Goal: Task Accomplishment & Management: Manage account settings

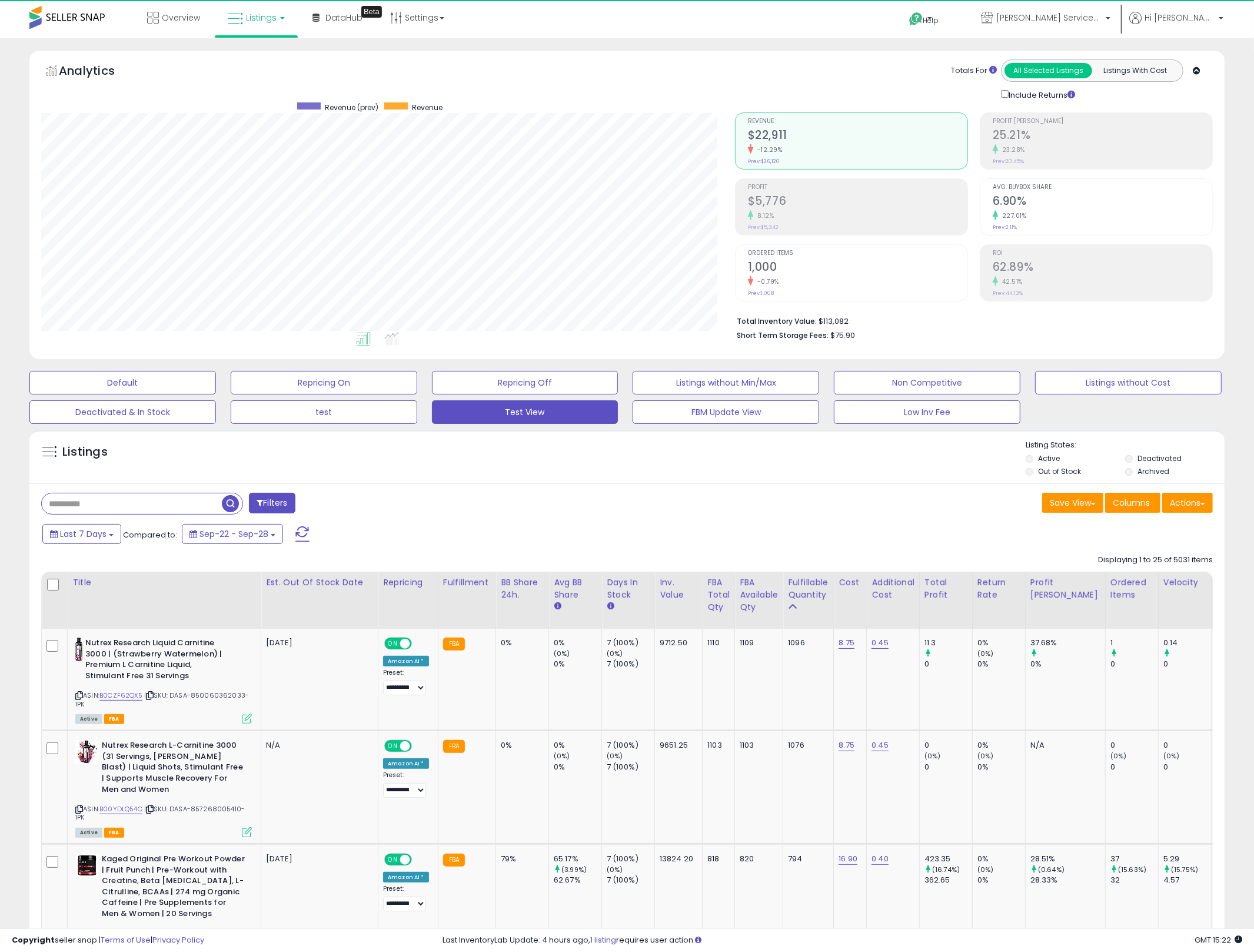
scroll to position [242, 694]
click at [787, 24] on div "Overview Listings DataHub Beta" at bounding box center [406, 24] width 829 height 50
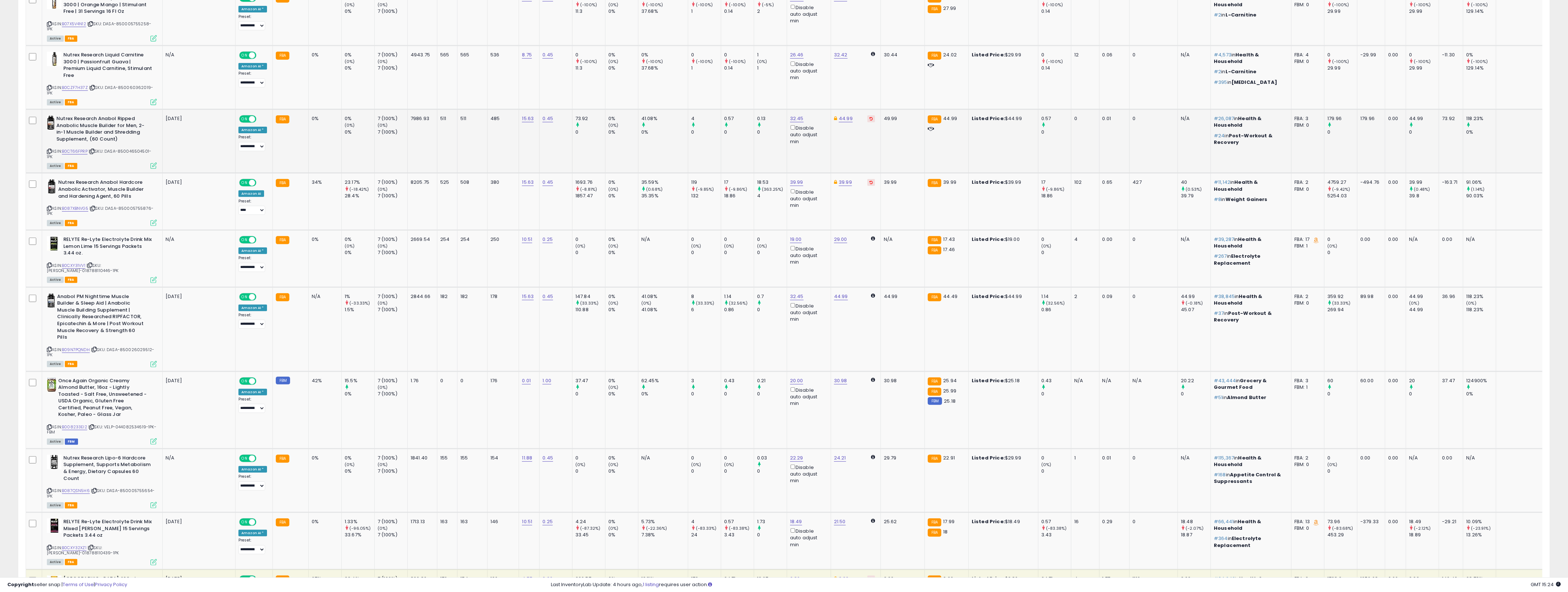
scroll to position [625, 0]
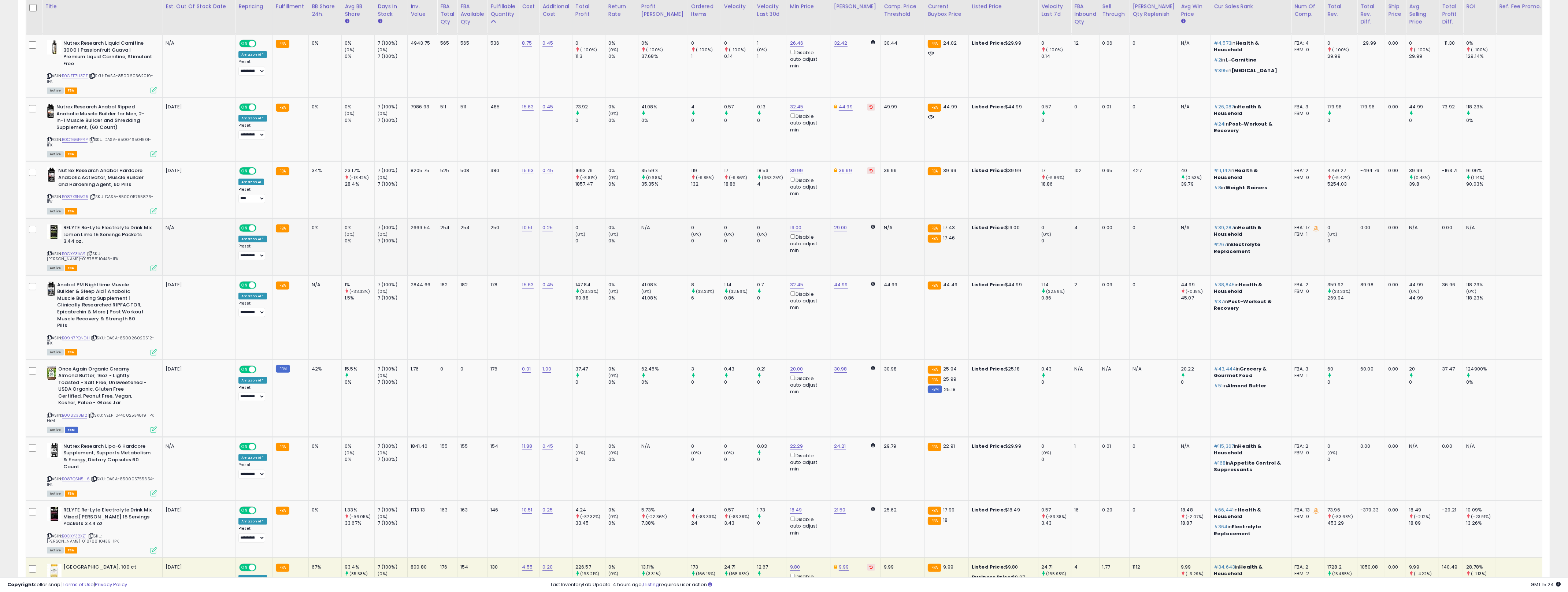
click at [787, 218] on td "19.00 Disable auto adjust min" at bounding box center [809, 247] width 44 height 57
click at [787, 224] on link "19.00" at bounding box center [796, 228] width 12 height 7
click at [752, 198] on input "*****" at bounding box center [760, 195] width 65 height 12
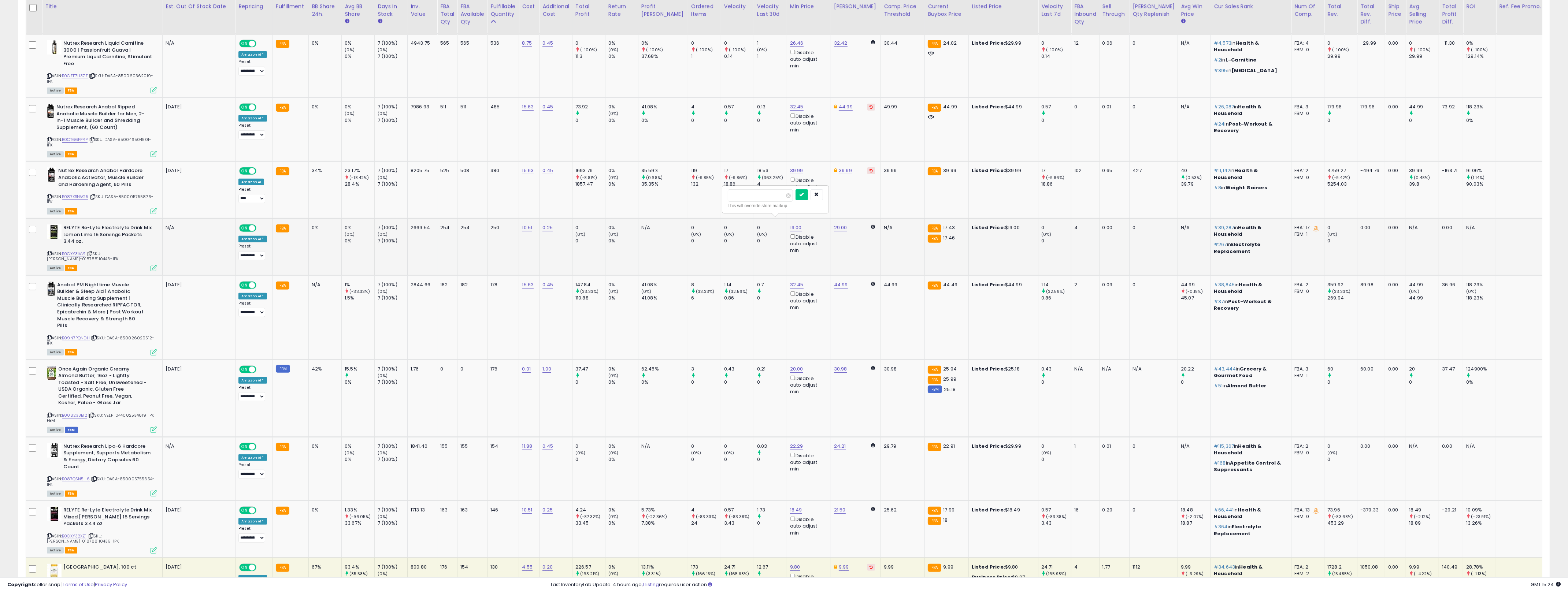
type input "**"
click button "submit" at bounding box center [802, 195] width 12 height 11
click at [503, 237] on td "250" at bounding box center [503, 247] width 32 height 57
click at [73, 251] on link "B0CXY31VV1" at bounding box center [74, 254] width 24 height 6
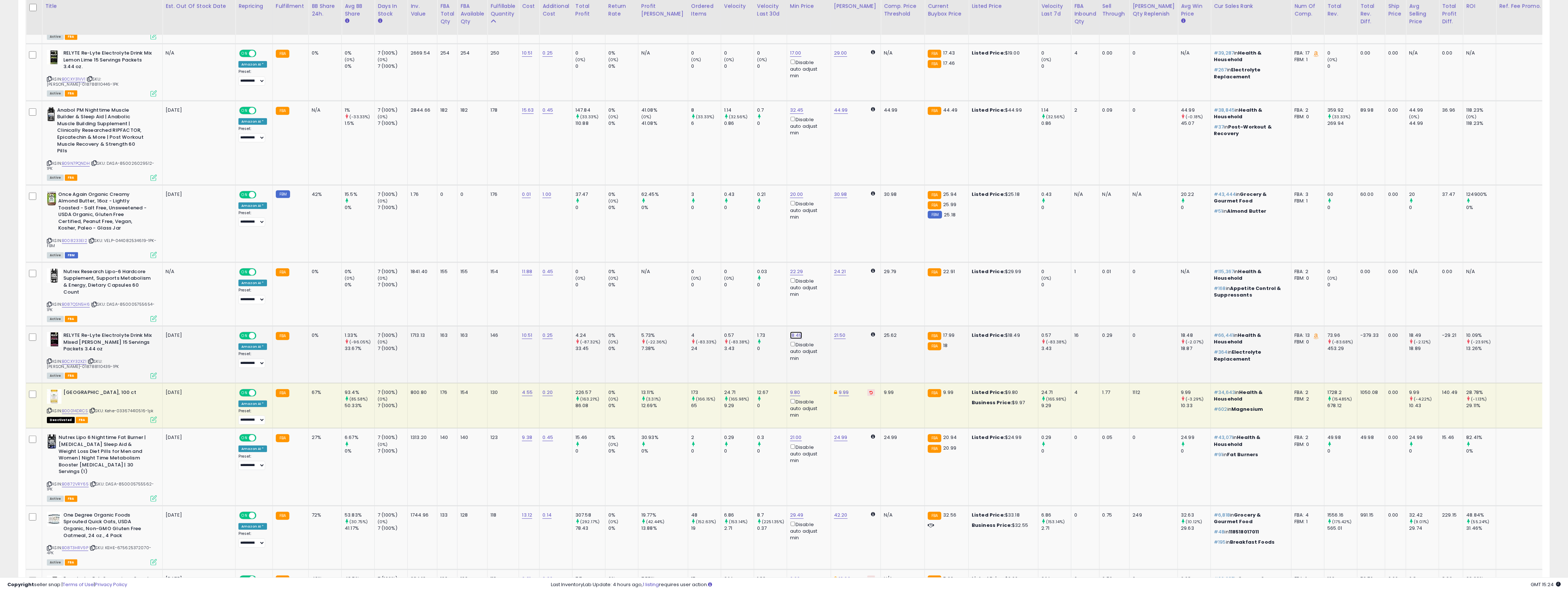
click at [787, 332] on link "18.49" at bounding box center [796, 335] width 12 height 7
click at [764, 291] on input "*****" at bounding box center [760, 290] width 65 height 12
type input "**"
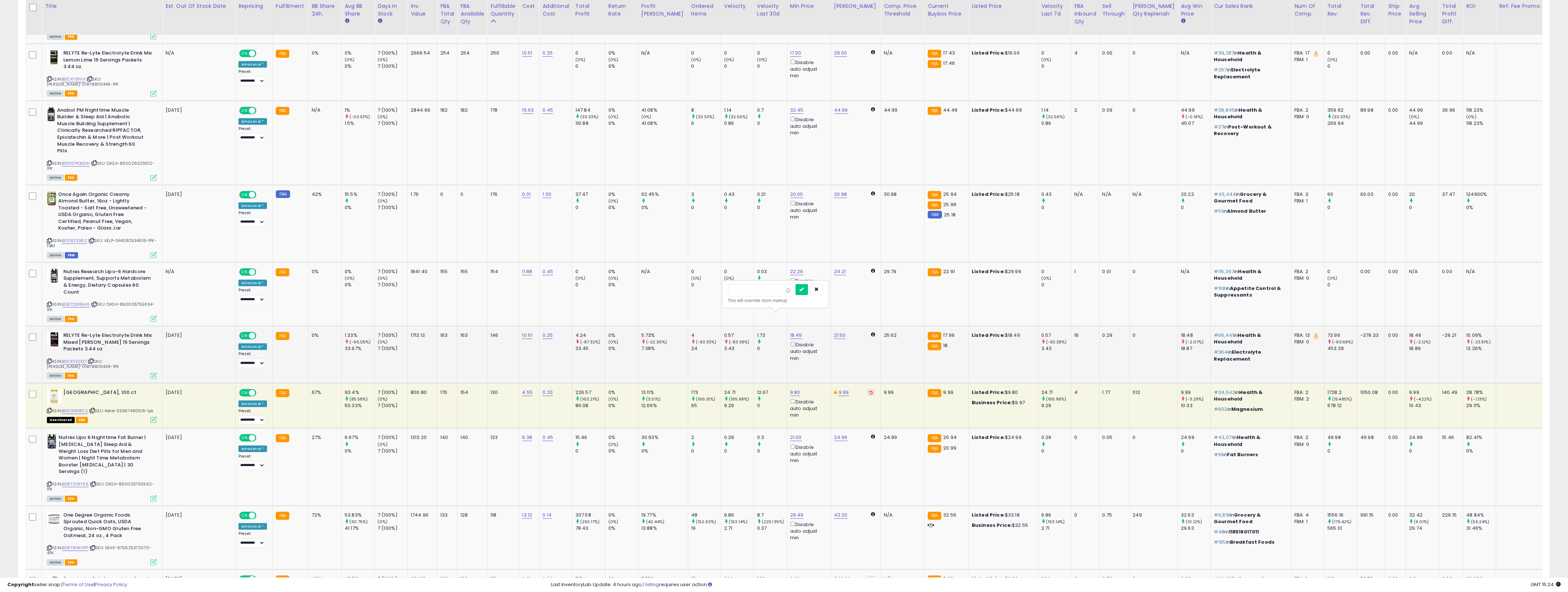
click button "submit" at bounding box center [802, 290] width 12 height 11
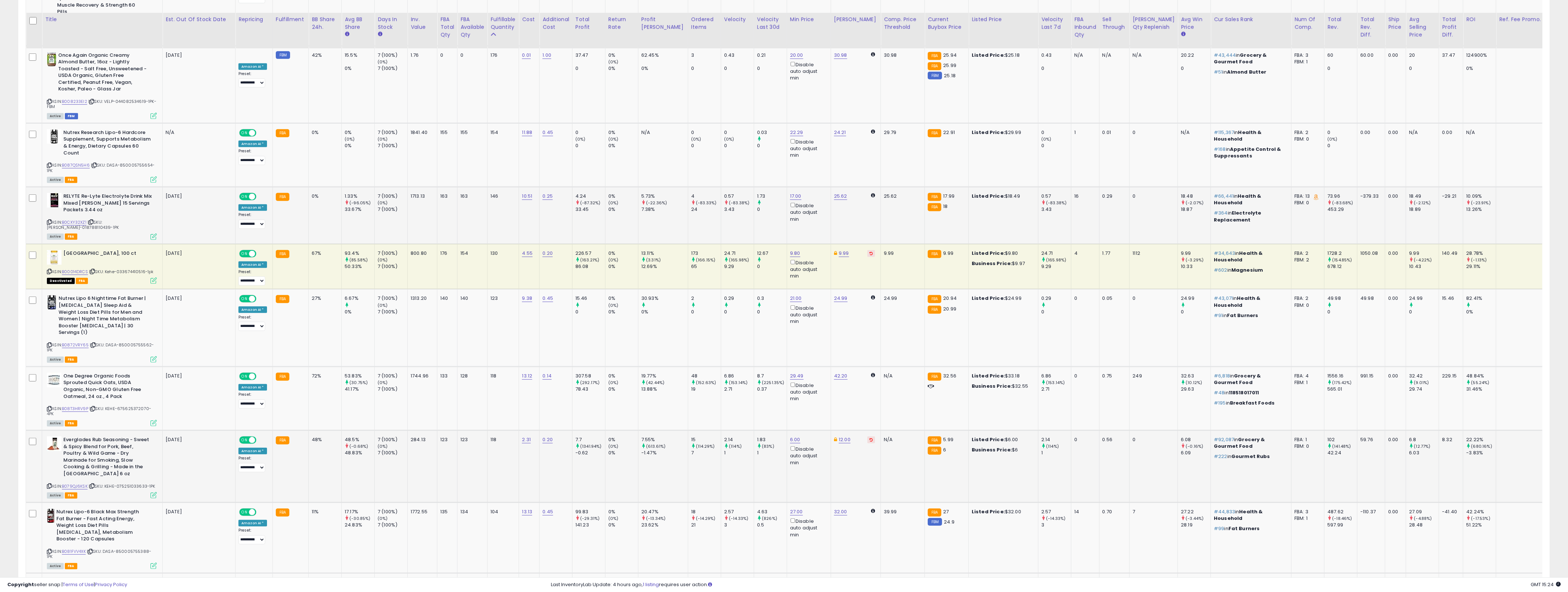
scroll to position [956, 0]
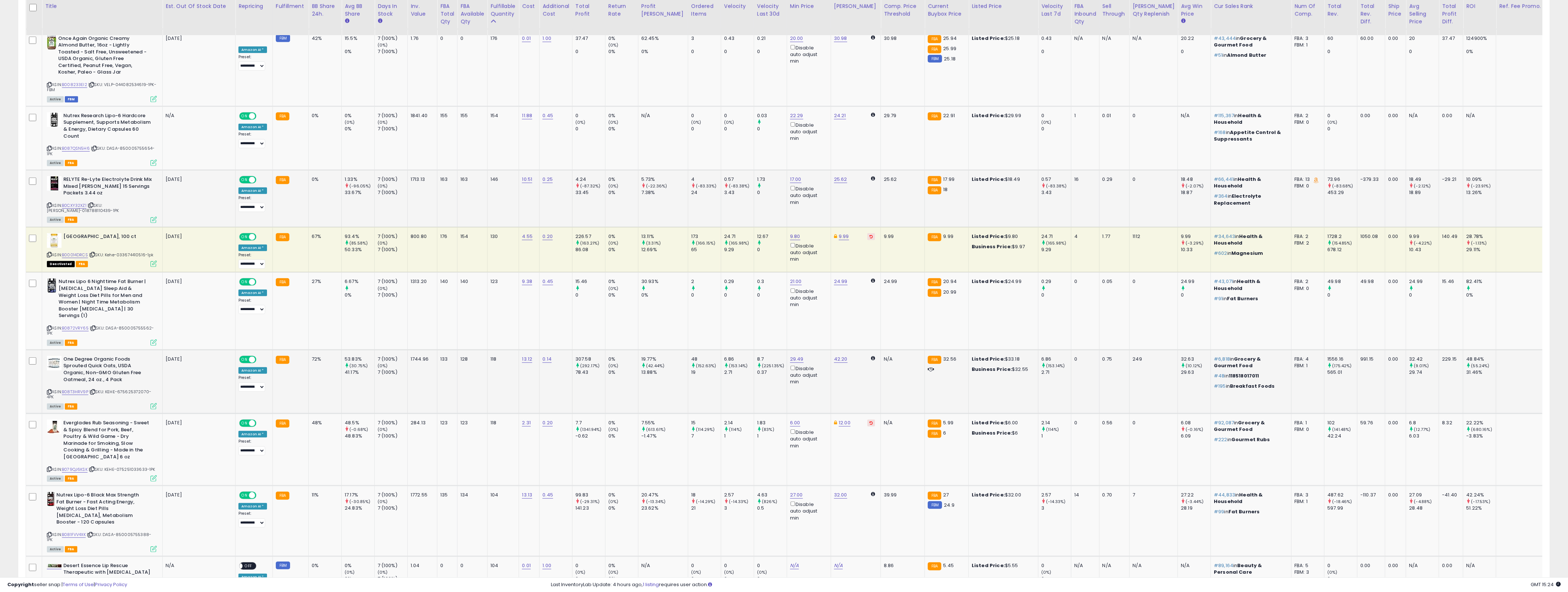
click at [460, 350] on td "128" at bounding box center [472, 381] width 30 height 64
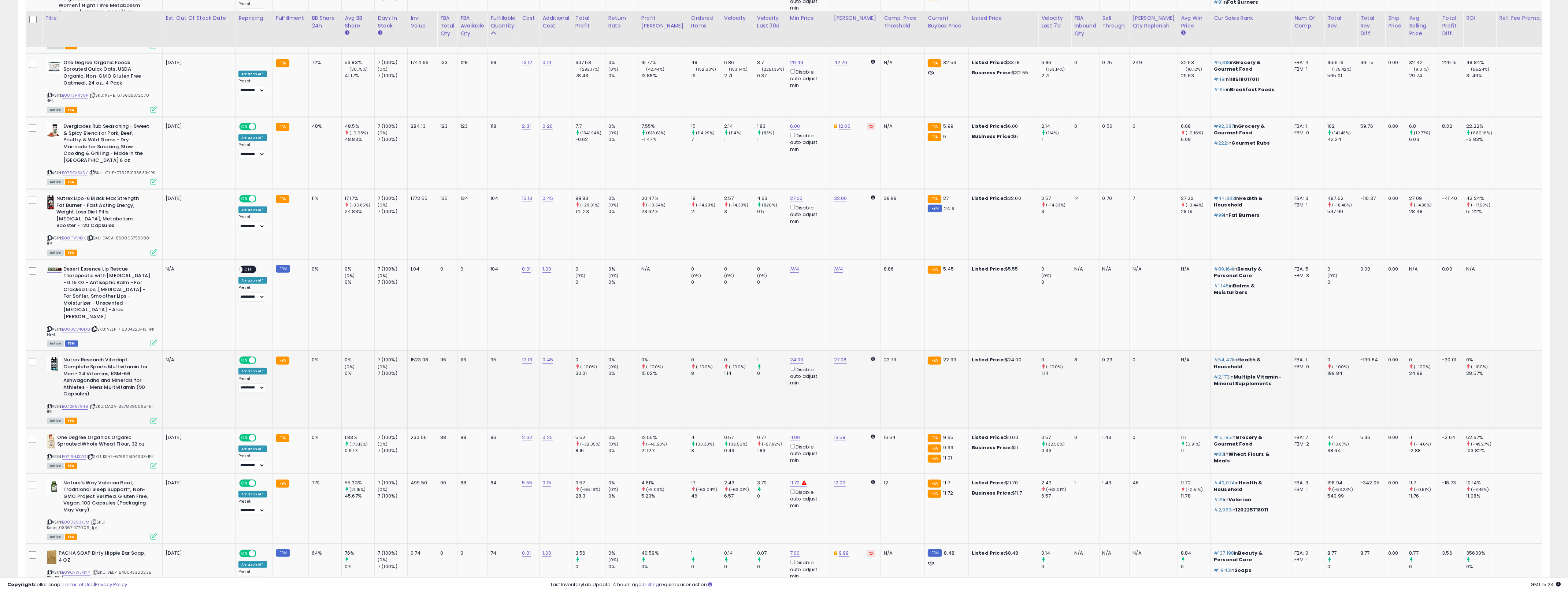
scroll to position [1264, 0]
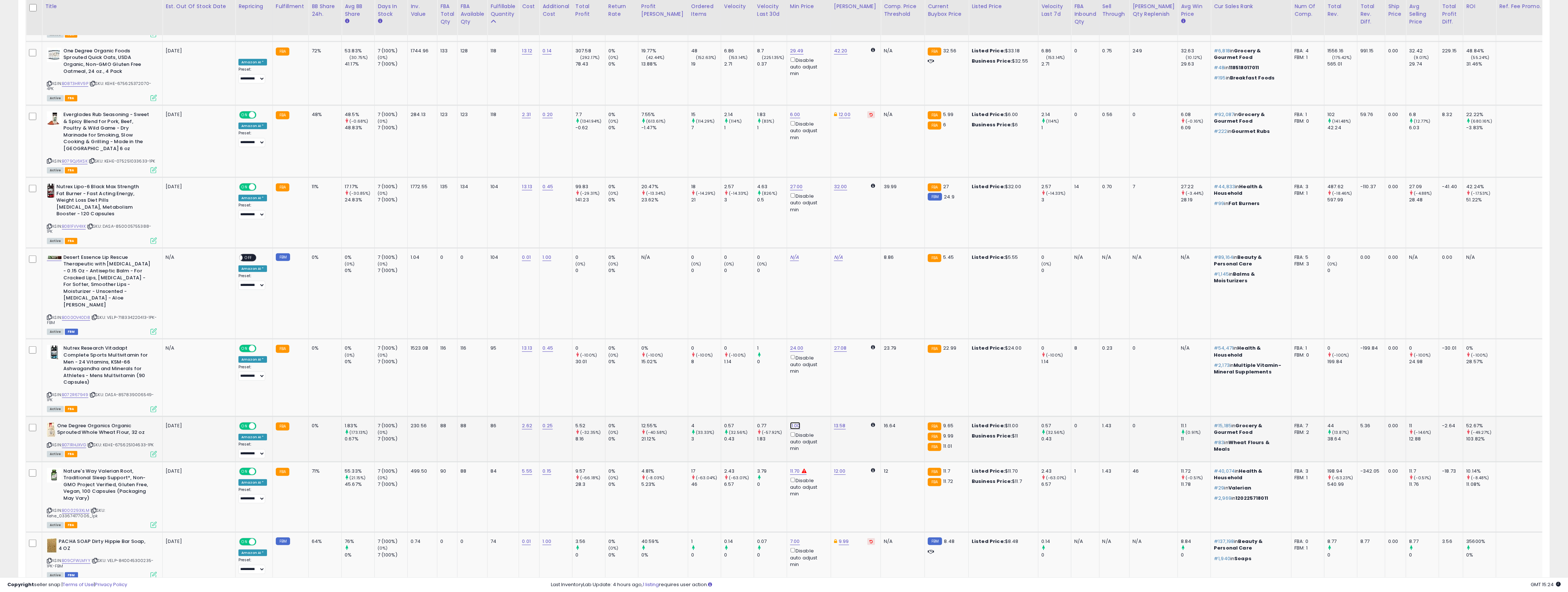
click at [787, 422] on link "11.00" at bounding box center [795, 426] width 10 height 7
click at [747, 352] on input "*****" at bounding box center [759, 353] width 65 height 12
click at [602, 422] on div "5.52" at bounding box center [590, 425] width 30 height 7
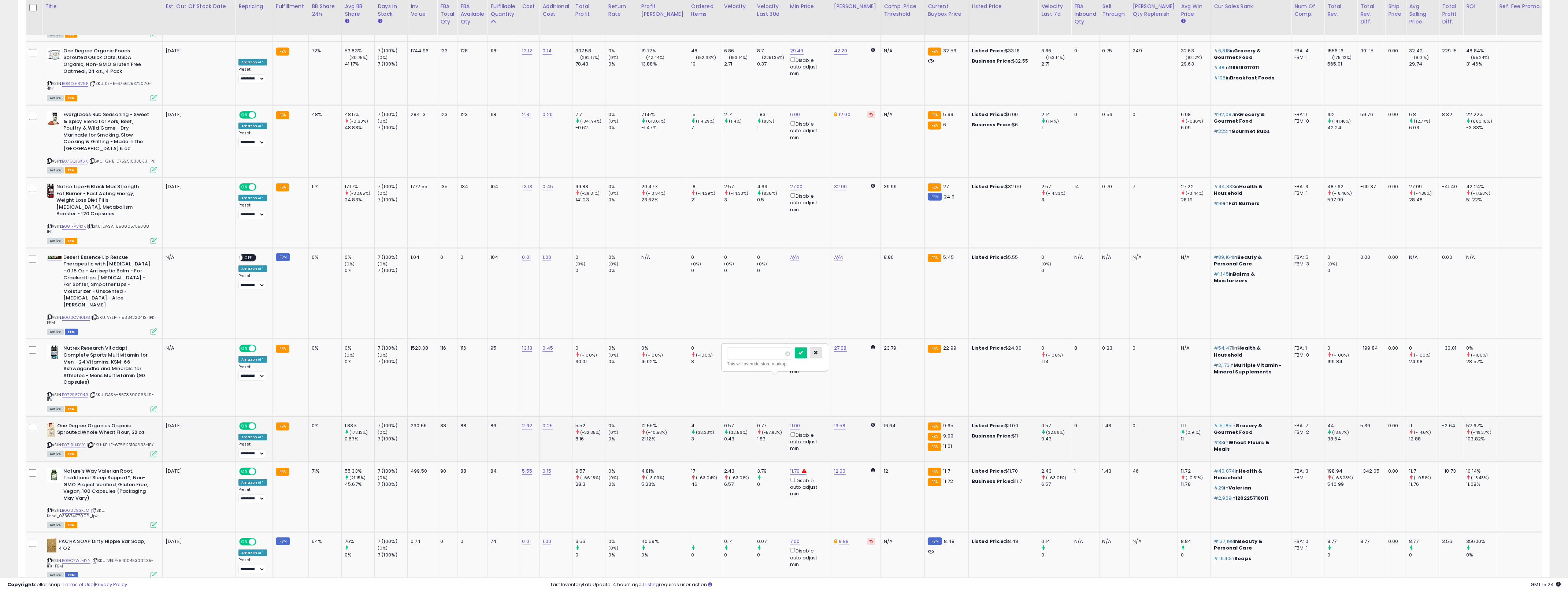
click at [787, 351] on button "button" at bounding box center [816, 353] width 12 height 11
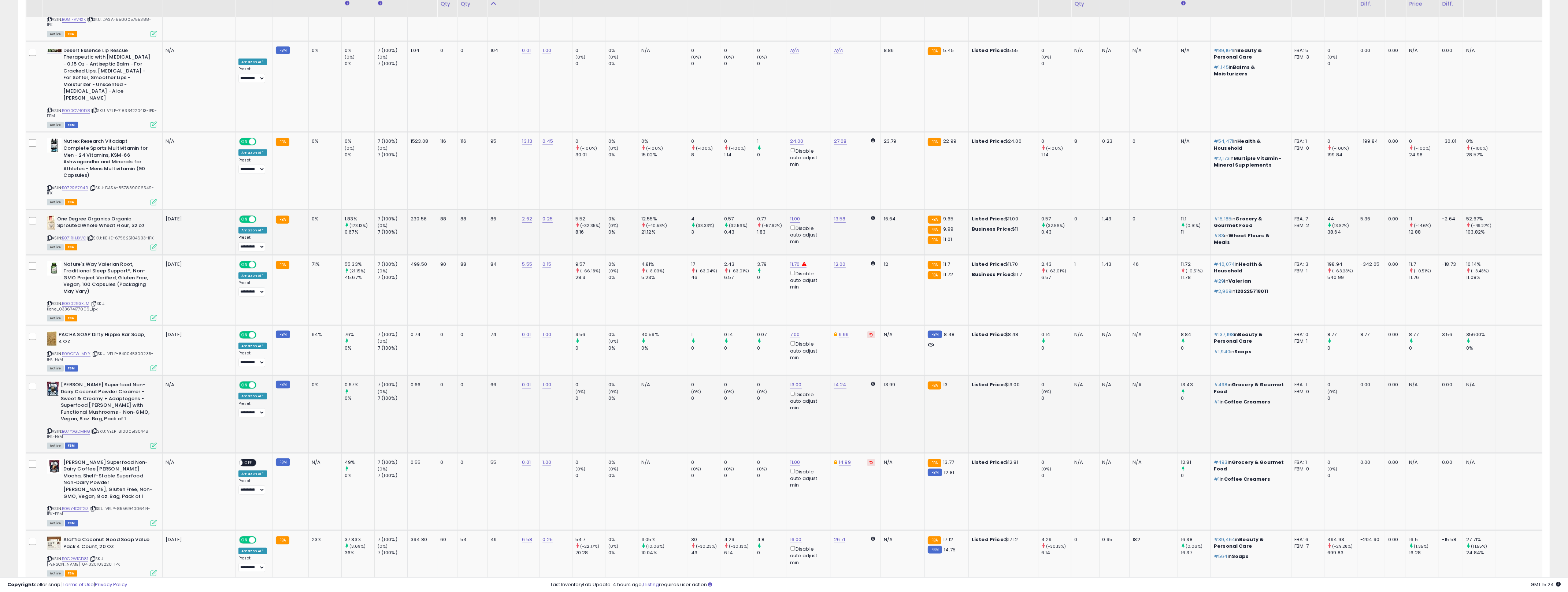
scroll to position [1473, 0]
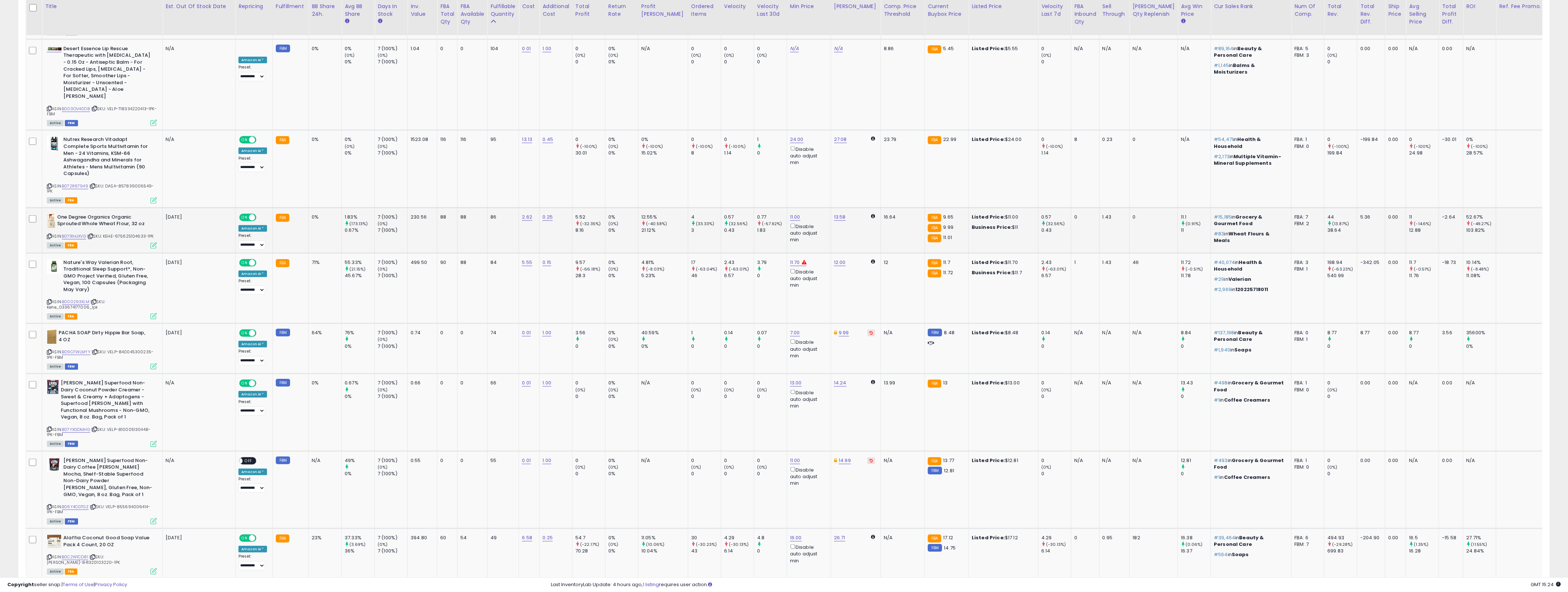
drag, startPoint x: 1475, startPoint y: 543, endPoint x: 1471, endPoint y: 543, distance: 4.0
click at [787, 587] on link "2" at bounding box center [1473, 593] width 12 height 12
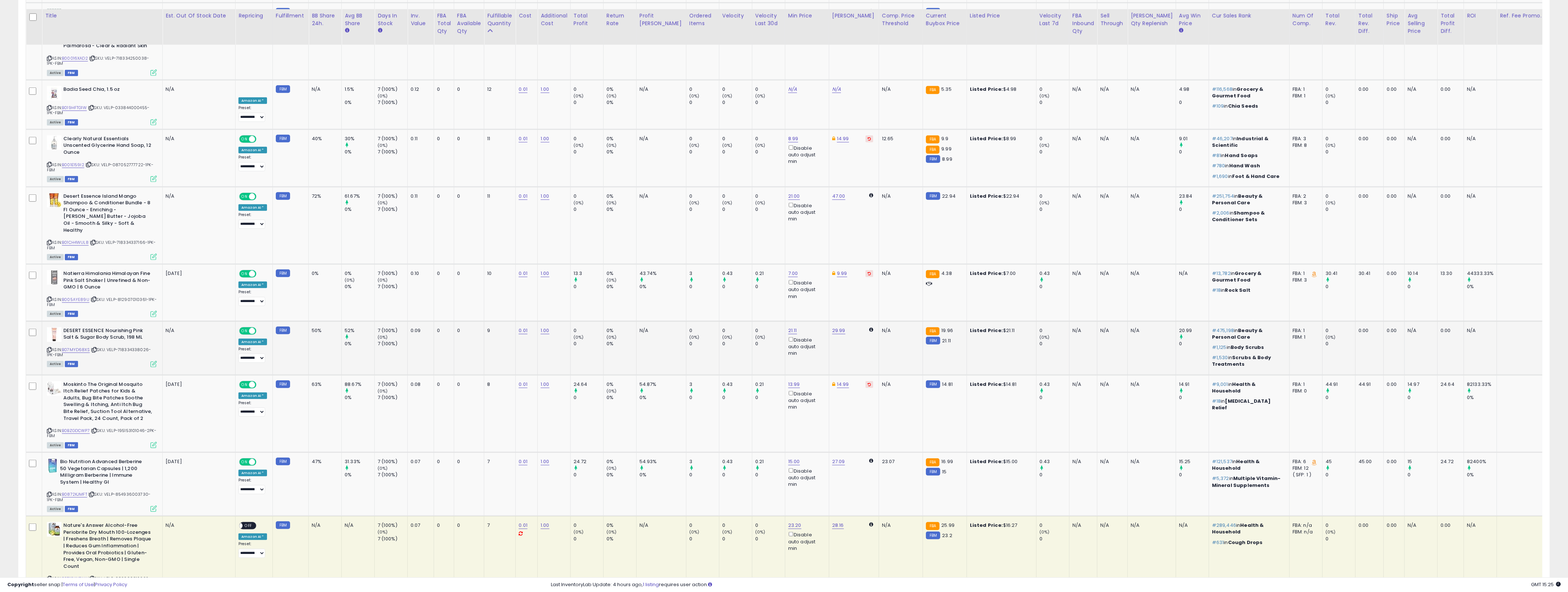
scroll to position [1557, 0]
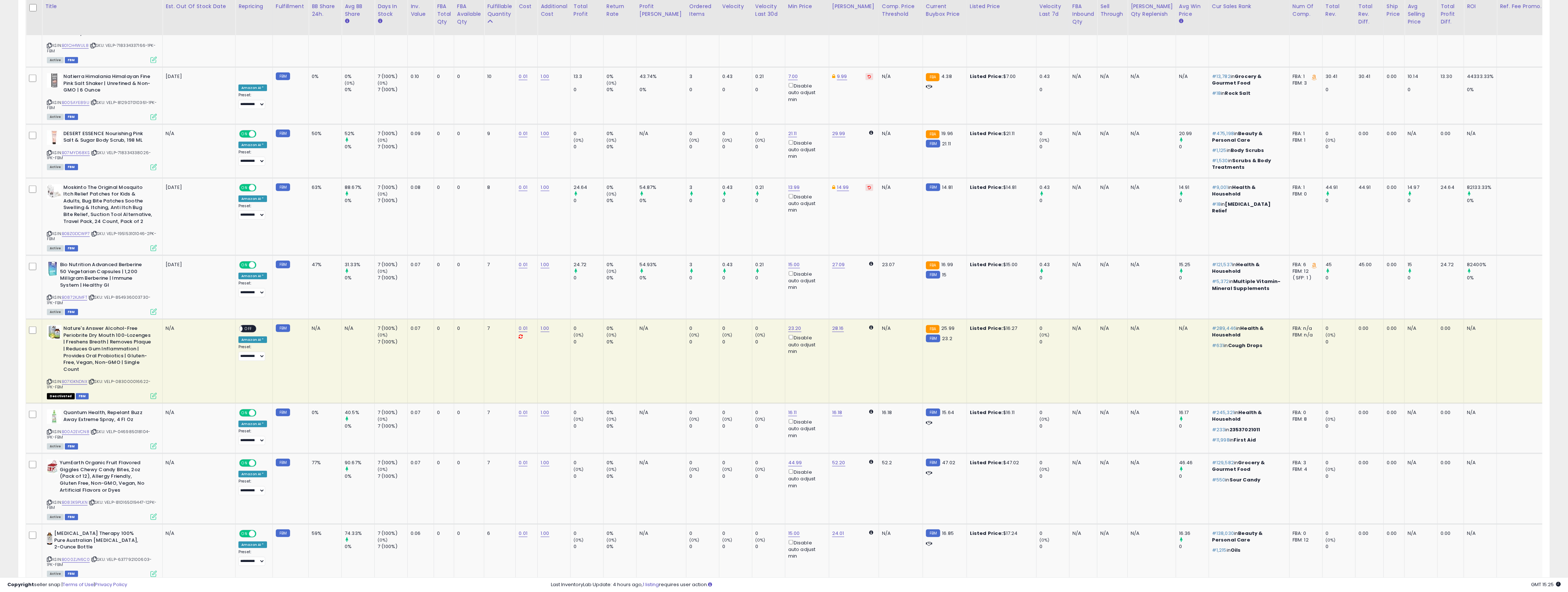
click at [787, 589] on link "3" at bounding box center [1485, 595] width 12 height 12
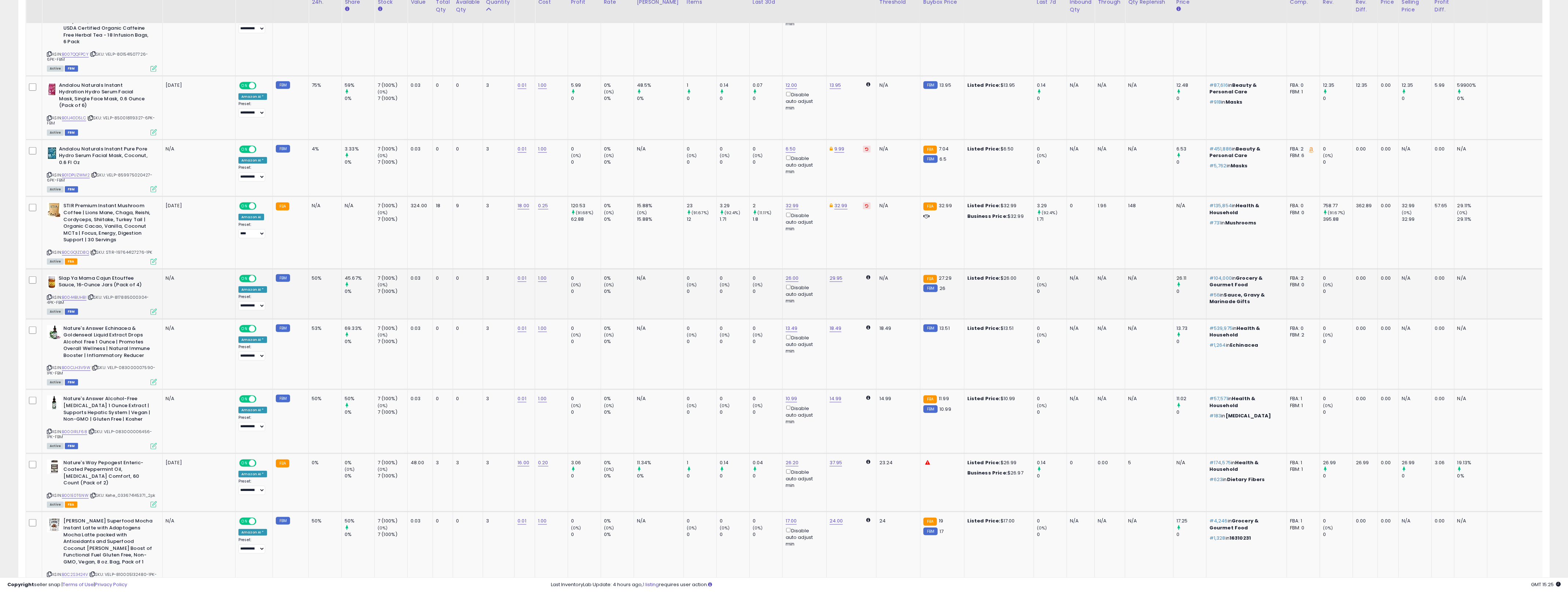
scroll to position [1328, 0]
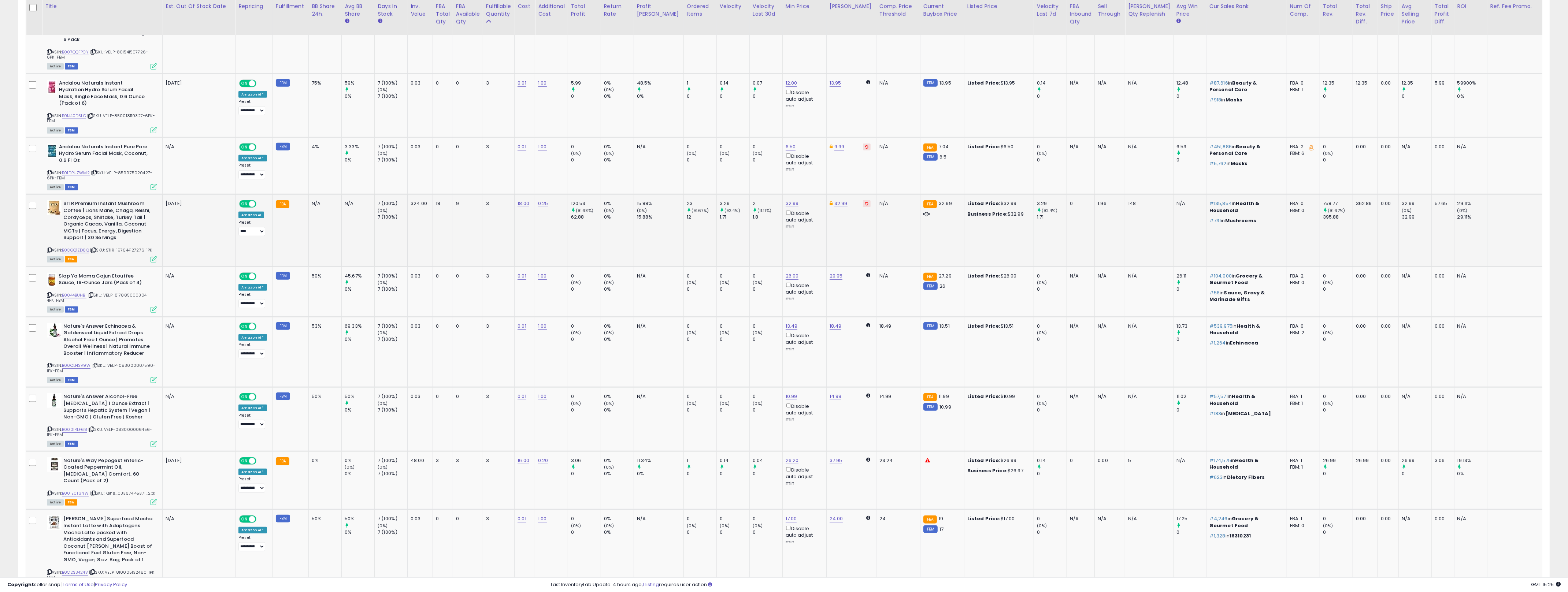
click at [462, 212] on td "9" at bounding box center [467, 231] width 30 height 72
click at [469, 213] on td "9" at bounding box center [467, 231] width 30 height 72
drag, startPoint x: 491, startPoint y: 204, endPoint x: 425, endPoint y: 195, distance: 66.6
click at [425, 195] on tr "STIR Premium Instant Mushroom Coffee | Lions Mane, Chaga, Reishi, Cordyceps, Sh…" at bounding box center [825, 231] width 1597 height 72
click at [436, 200] on div "18" at bounding box center [441, 203] width 12 height 7
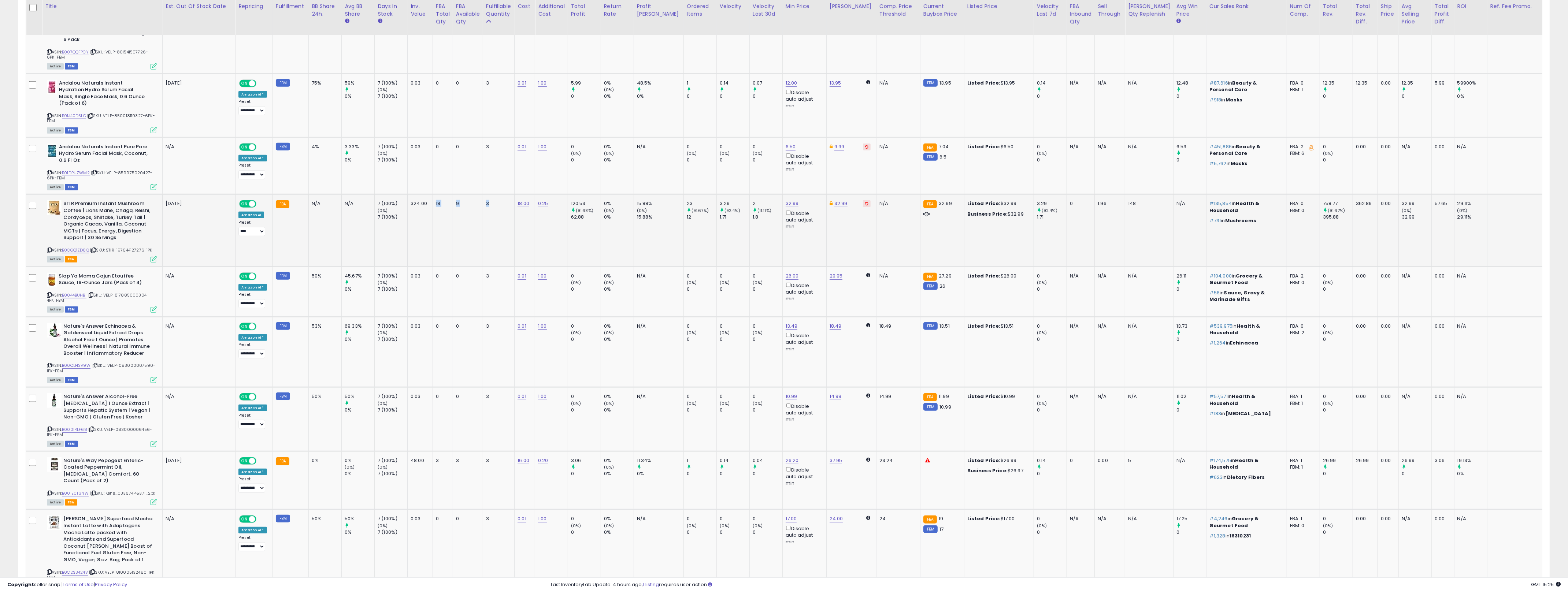
drag, startPoint x: 433, startPoint y: 179, endPoint x: 496, endPoint y: 177, distance: 63.0
click at [496, 195] on tr "STIR Premium Instant Mushroom Coffee | Lions Mane, Chaga, Reishi, Cordyceps, Sh…" at bounding box center [825, 231] width 1597 height 72
click at [496, 195] on td "3" at bounding box center [499, 231] width 32 height 72
drag, startPoint x: 496, startPoint y: 177, endPoint x: 432, endPoint y: 176, distance: 64.0
click at [432, 195] on tr "STIR Premium Instant Mushroom Coffee | Lions Mane, Chaga, Reishi, Cordyceps, Sh…" at bounding box center [825, 231] width 1597 height 72
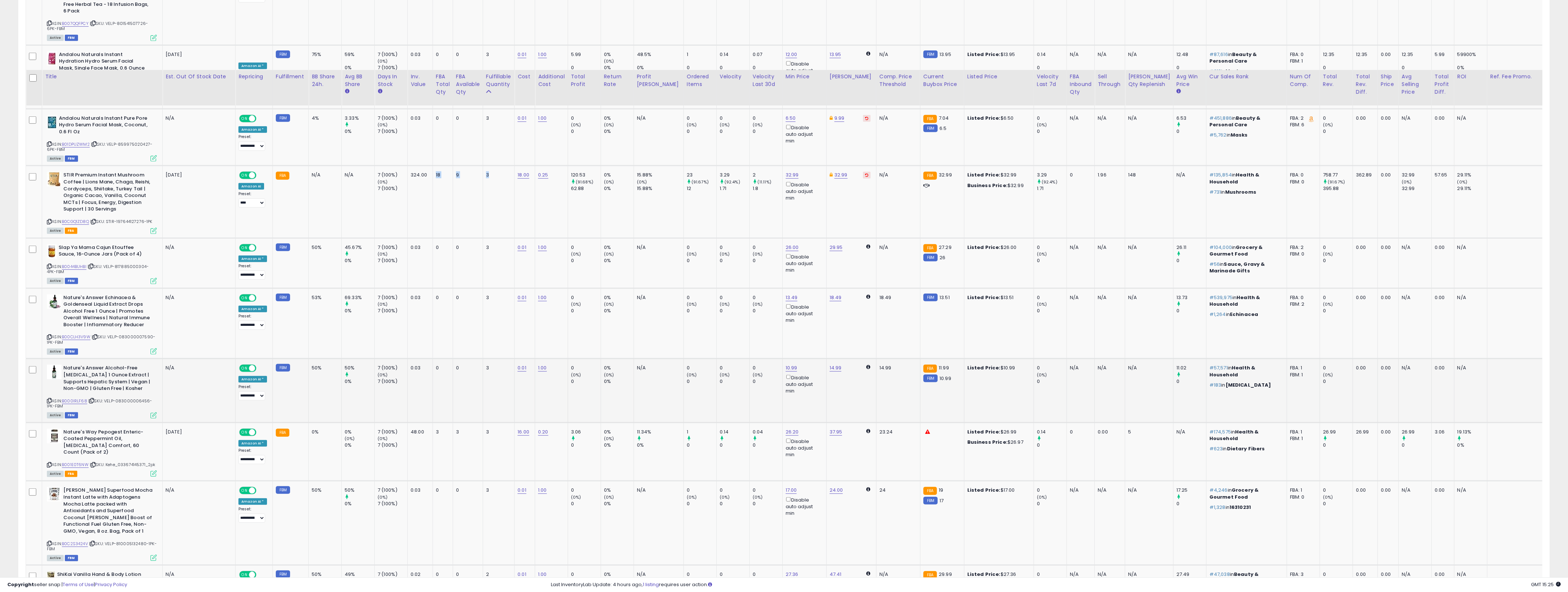
scroll to position [1511, 0]
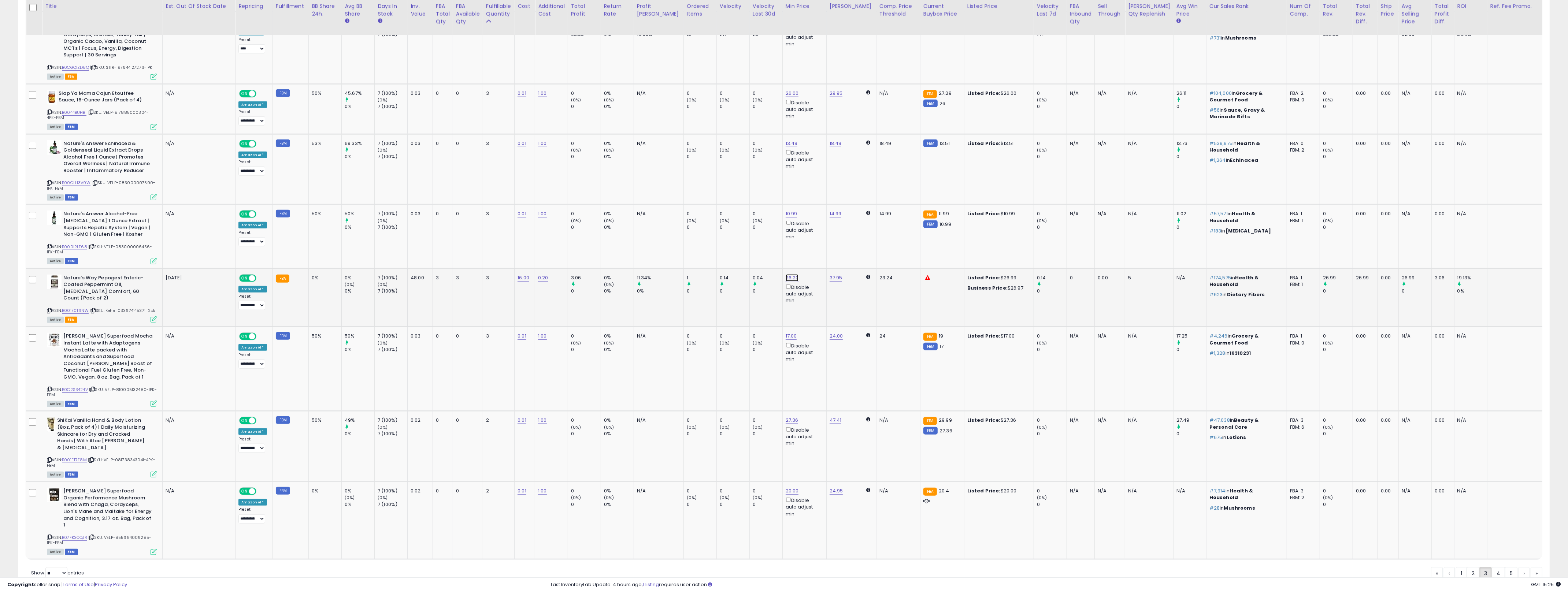
click at [786, 274] on link "26.20" at bounding box center [793, 278] width 13 height 7
click at [753, 228] on input "*****" at bounding box center [756, 229] width 65 height 12
type input "**"
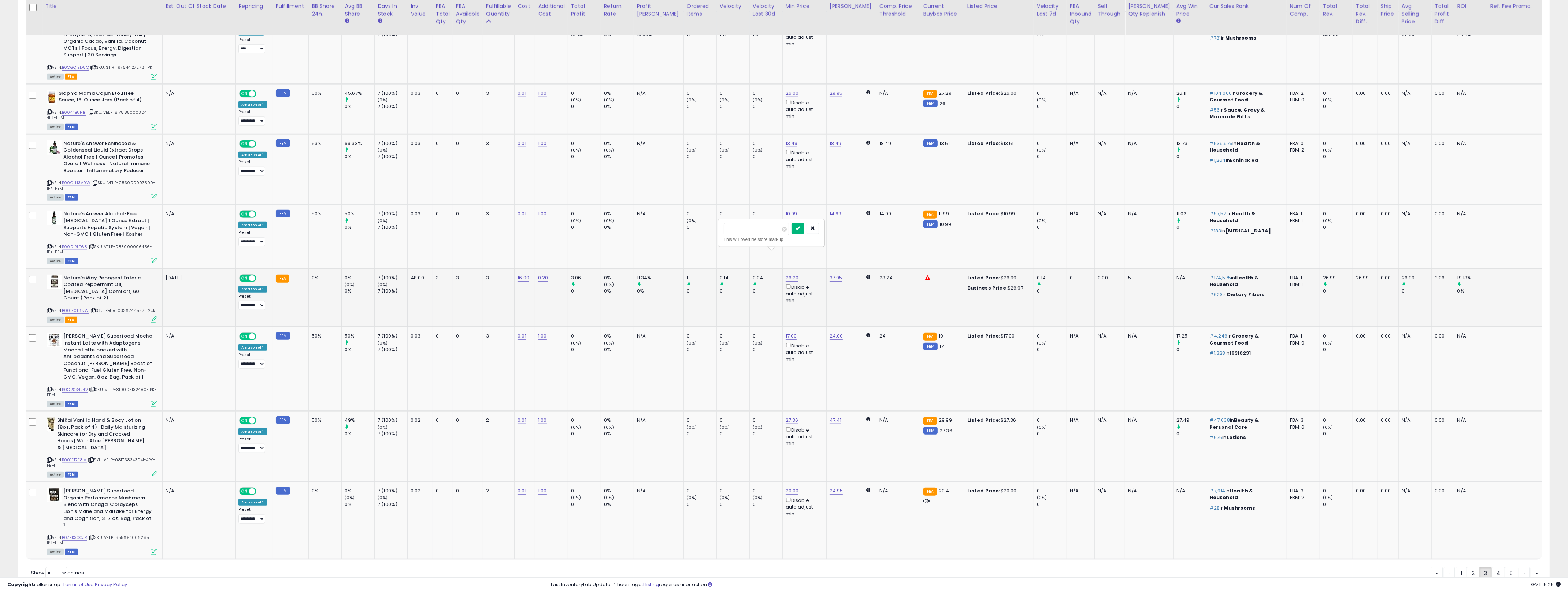
click at [787, 230] on icon "submit" at bounding box center [797, 228] width 4 height 4
click at [787, 274] on link "23.24" at bounding box center [836, 278] width 13 height 7
click at [787, 229] on input "*****" at bounding box center [800, 229] width 65 height 12
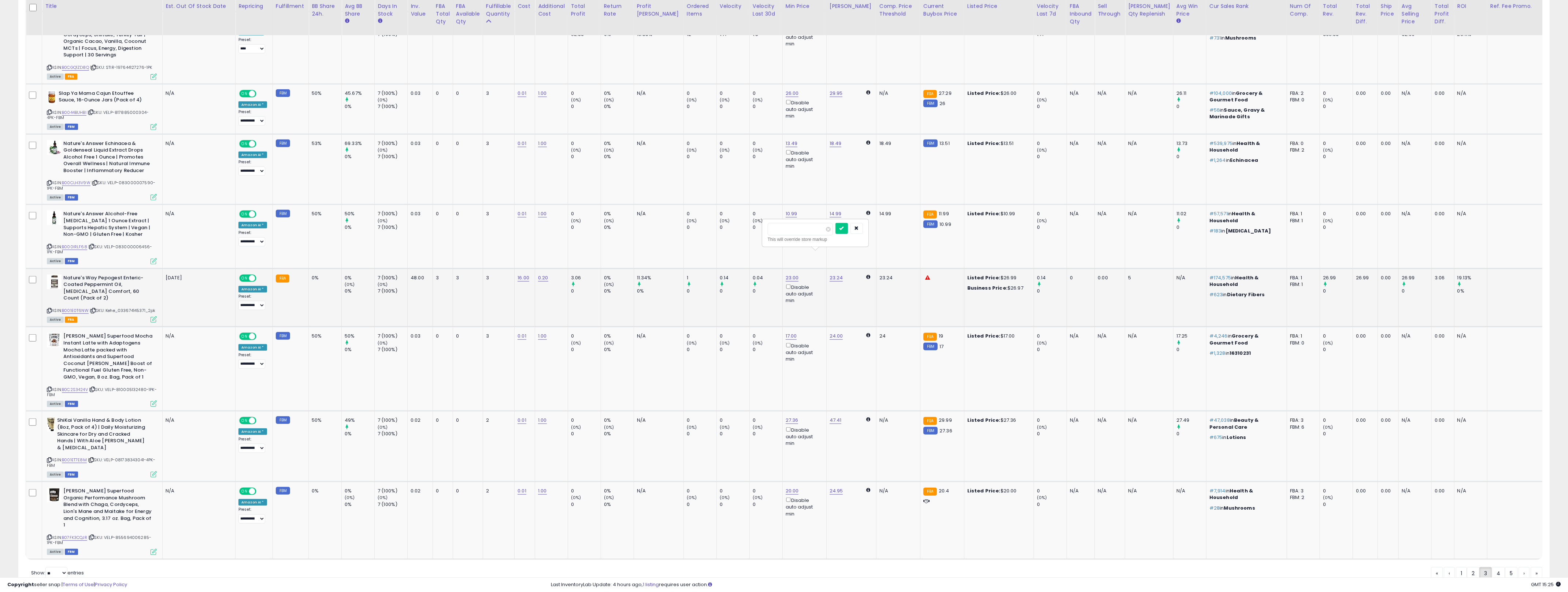
type input "**"
click button "submit" at bounding box center [842, 228] width 12 height 11
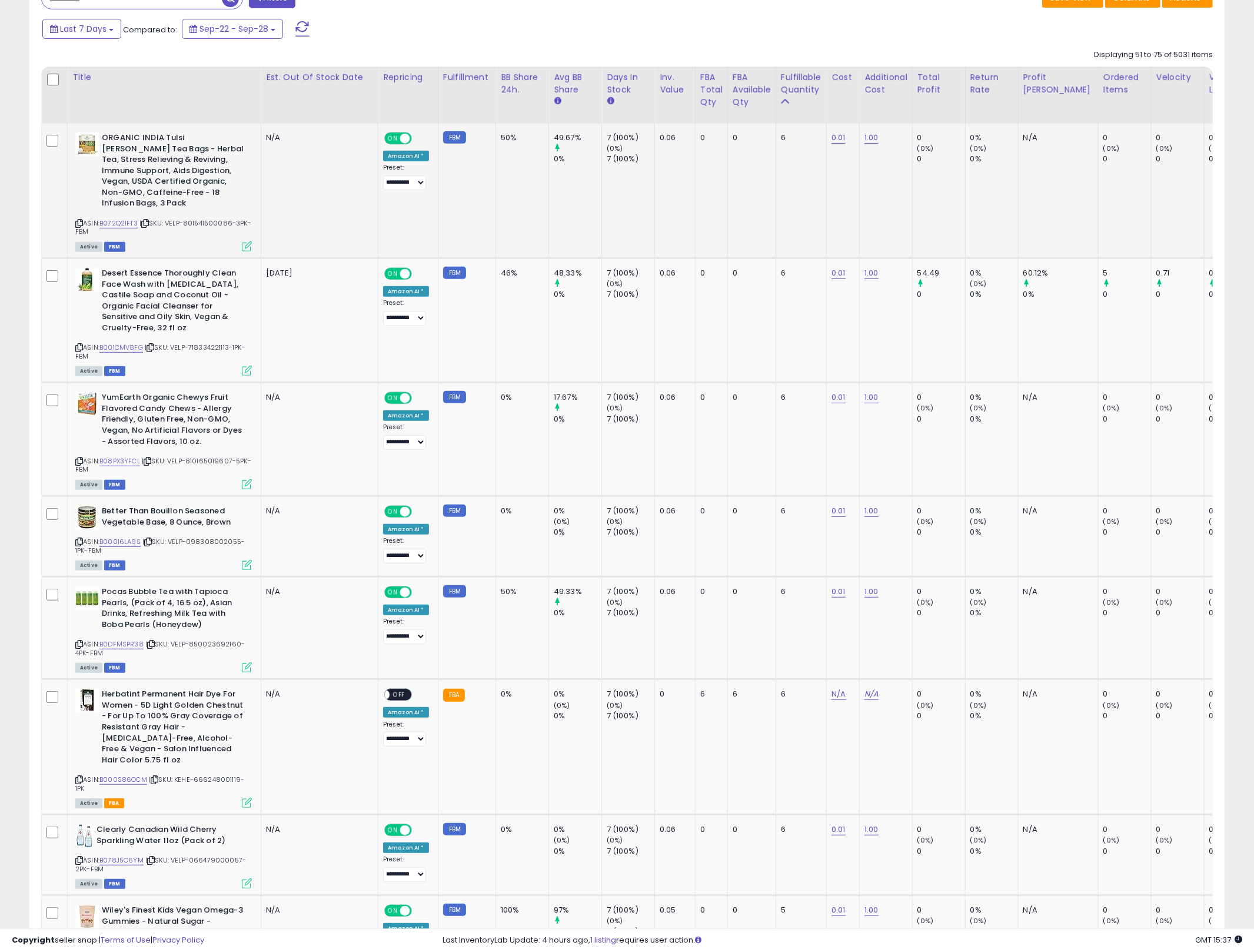
scroll to position [0, 0]
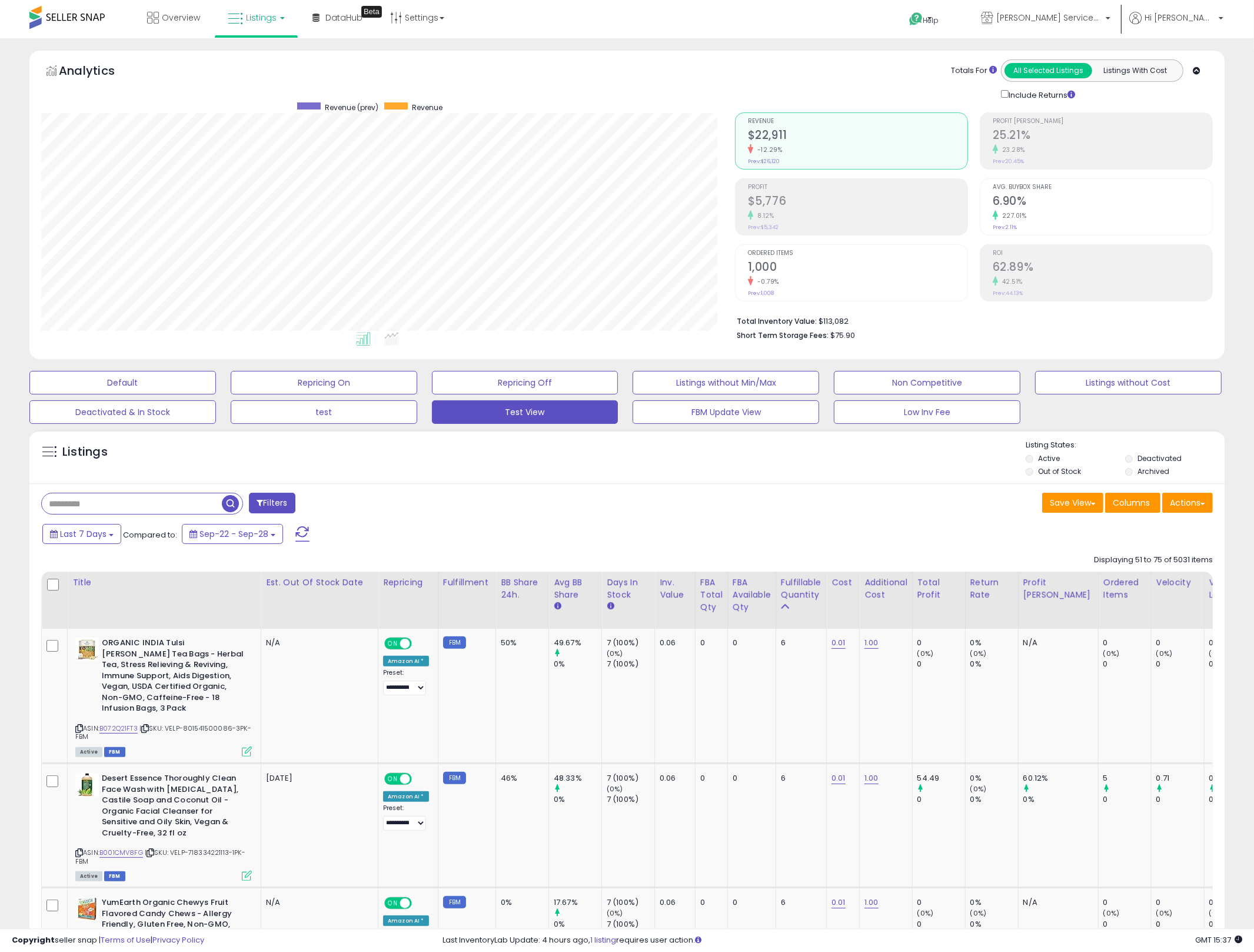
click at [830, 327] on li "Total Inventory Value: $113,082" at bounding box center [970, 320] width 468 height 14
copy li "113,082"
click at [671, 601] on div "Inv. value" at bounding box center [675, 588] width 30 height 24
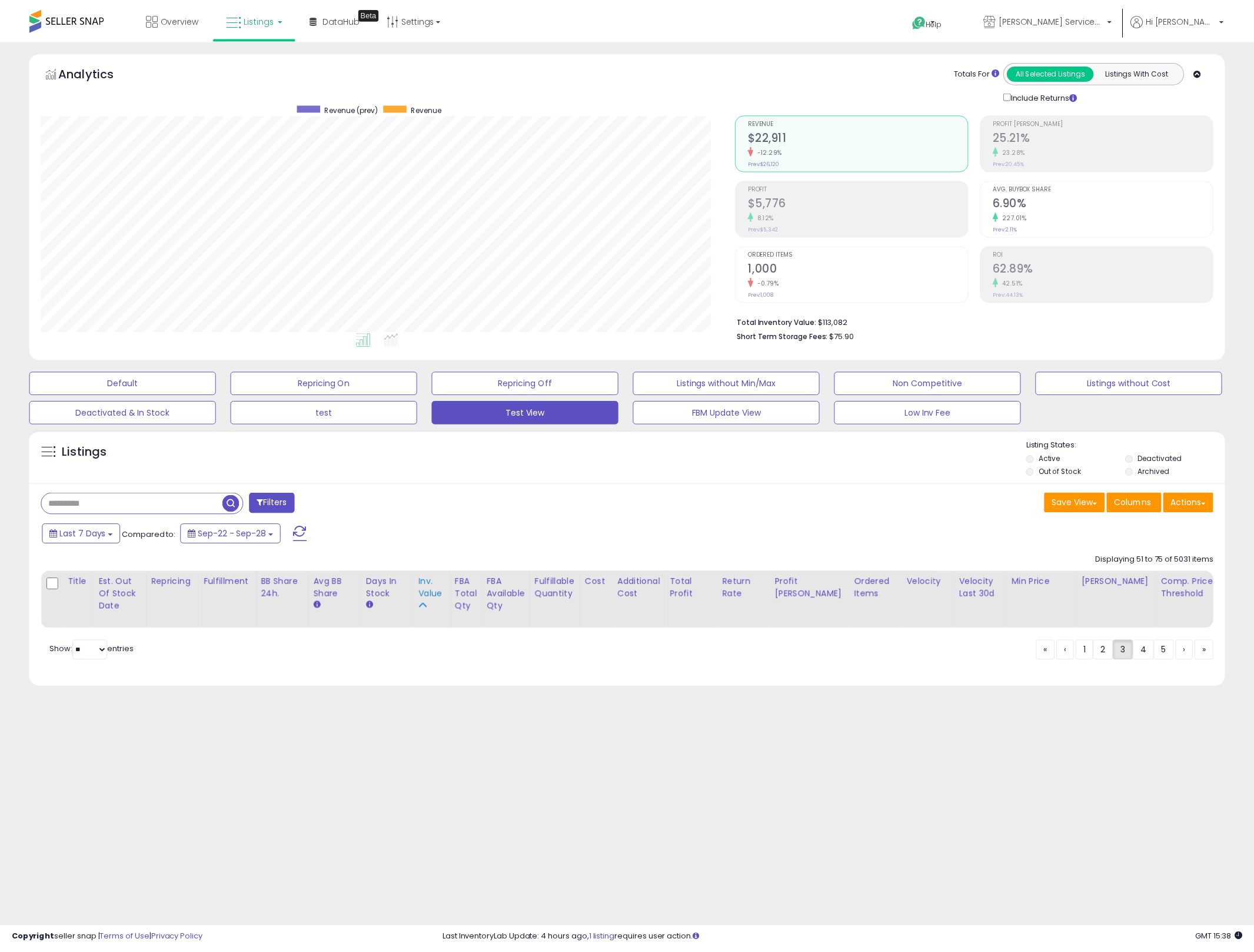
scroll to position [242, 700]
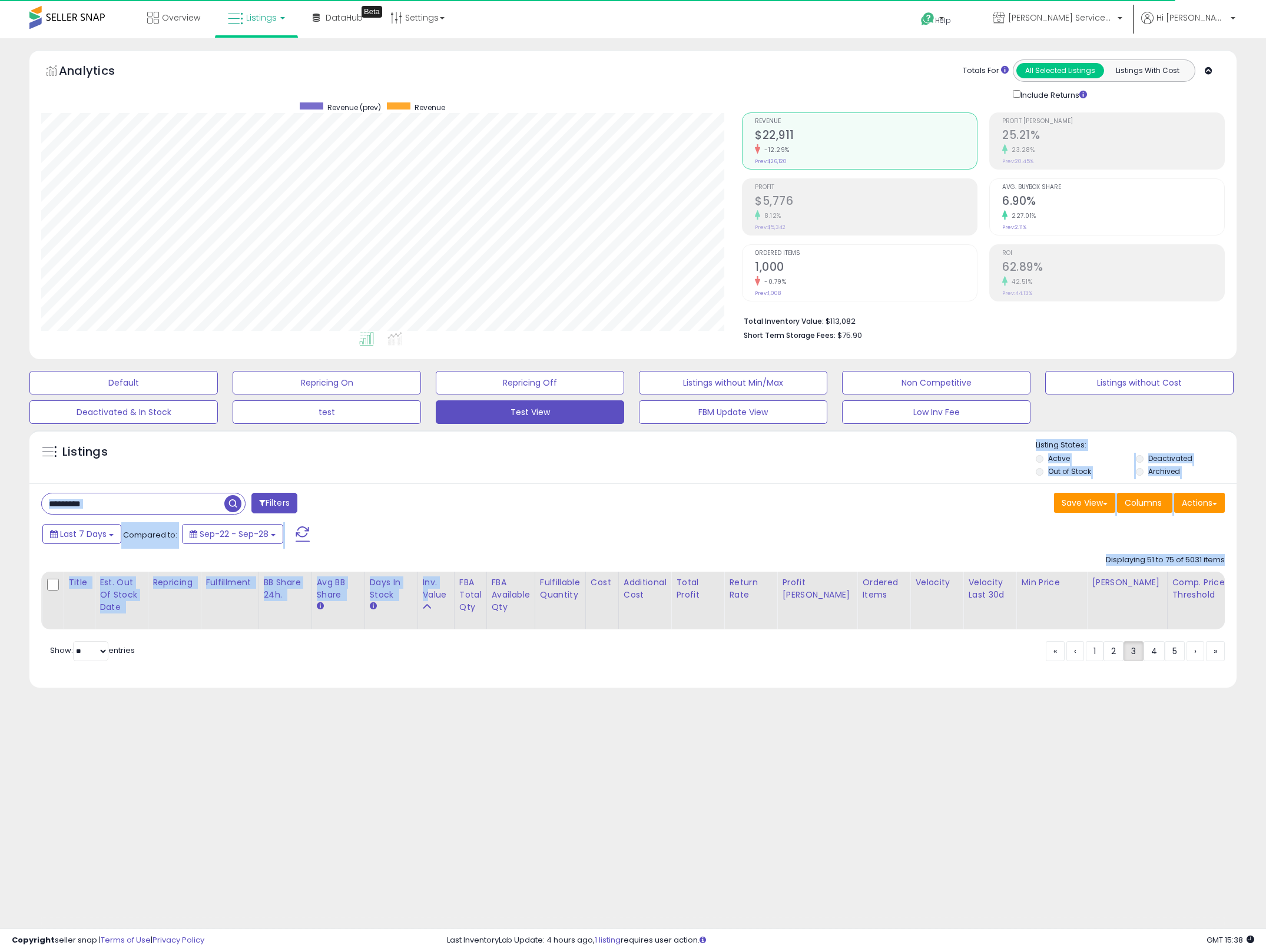
drag, startPoint x: 429, startPoint y: 597, endPoint x: 497, endPoint y: 463, distance: 150.3
click at [497, 463] on div "Listings" at bounding box center [633, 559] width 1207 height 258
click at [530, 548] on div "Last 7 Days Compared to: Sep-22 - Sep-28" at bounding box center [482, 535] width 887 height 26
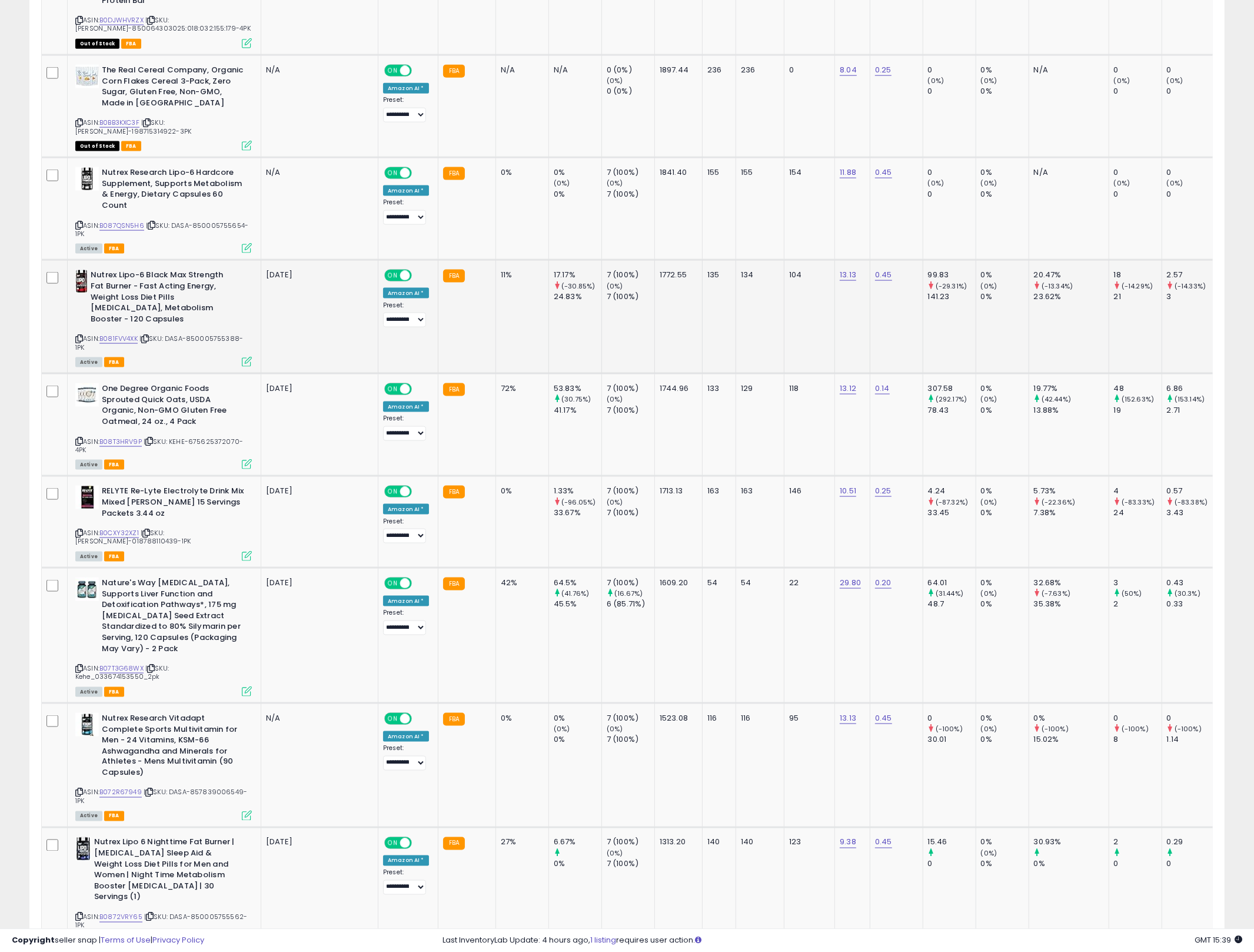
scroll to position [2363, 0]
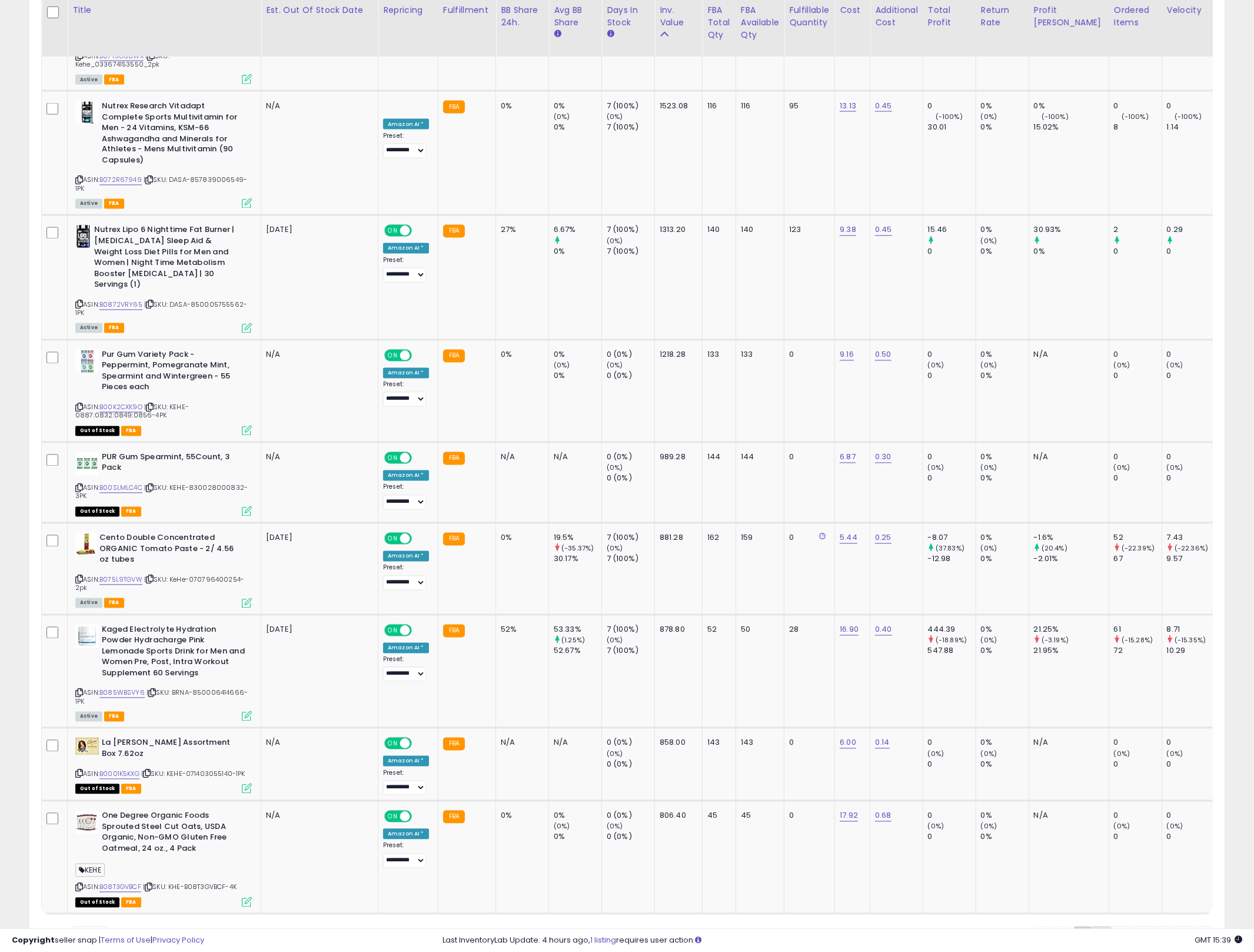
click at [1097, 927] on link "2" at bounding box center [1101, 936] width 20 height 20
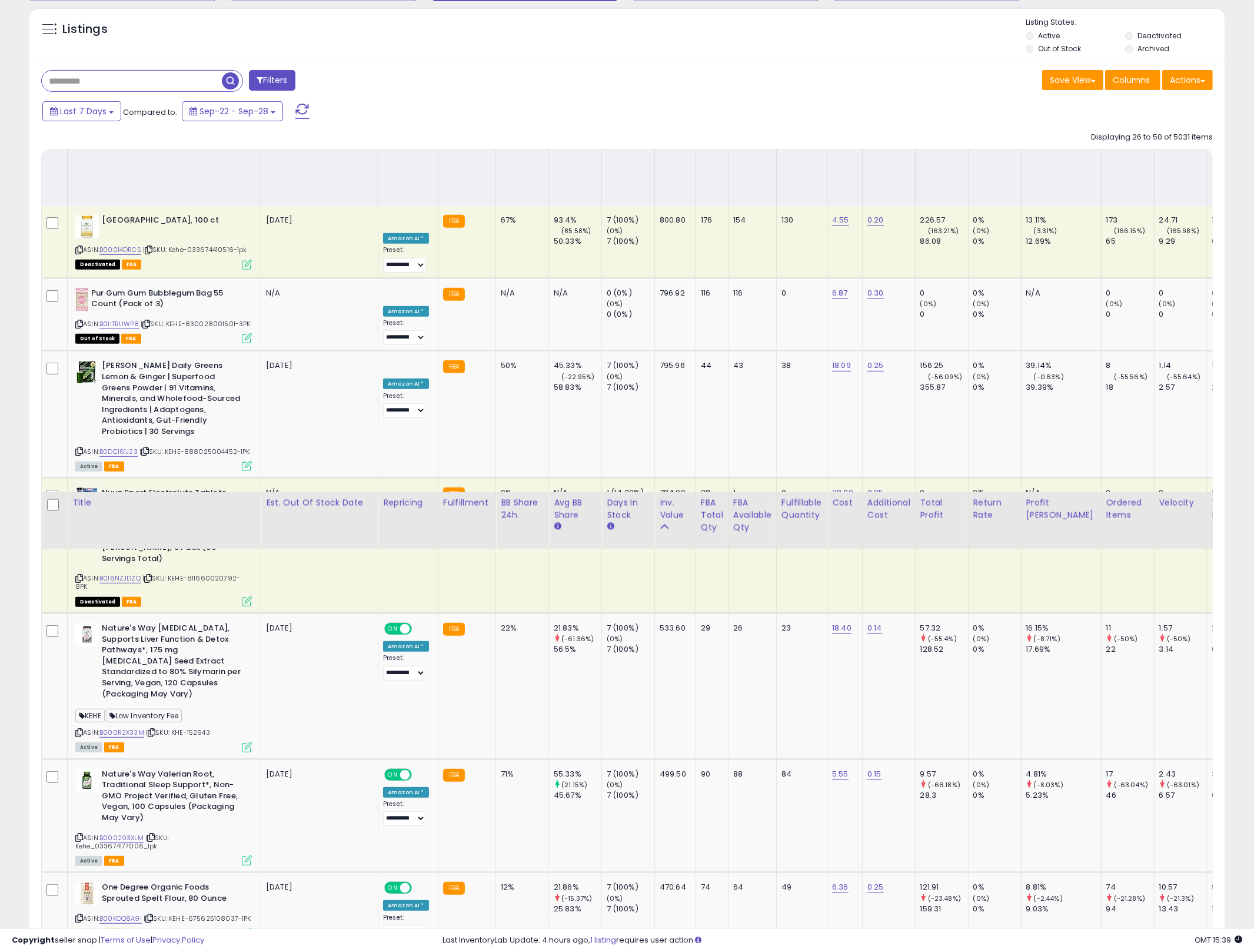
scroll to position [0, 0]
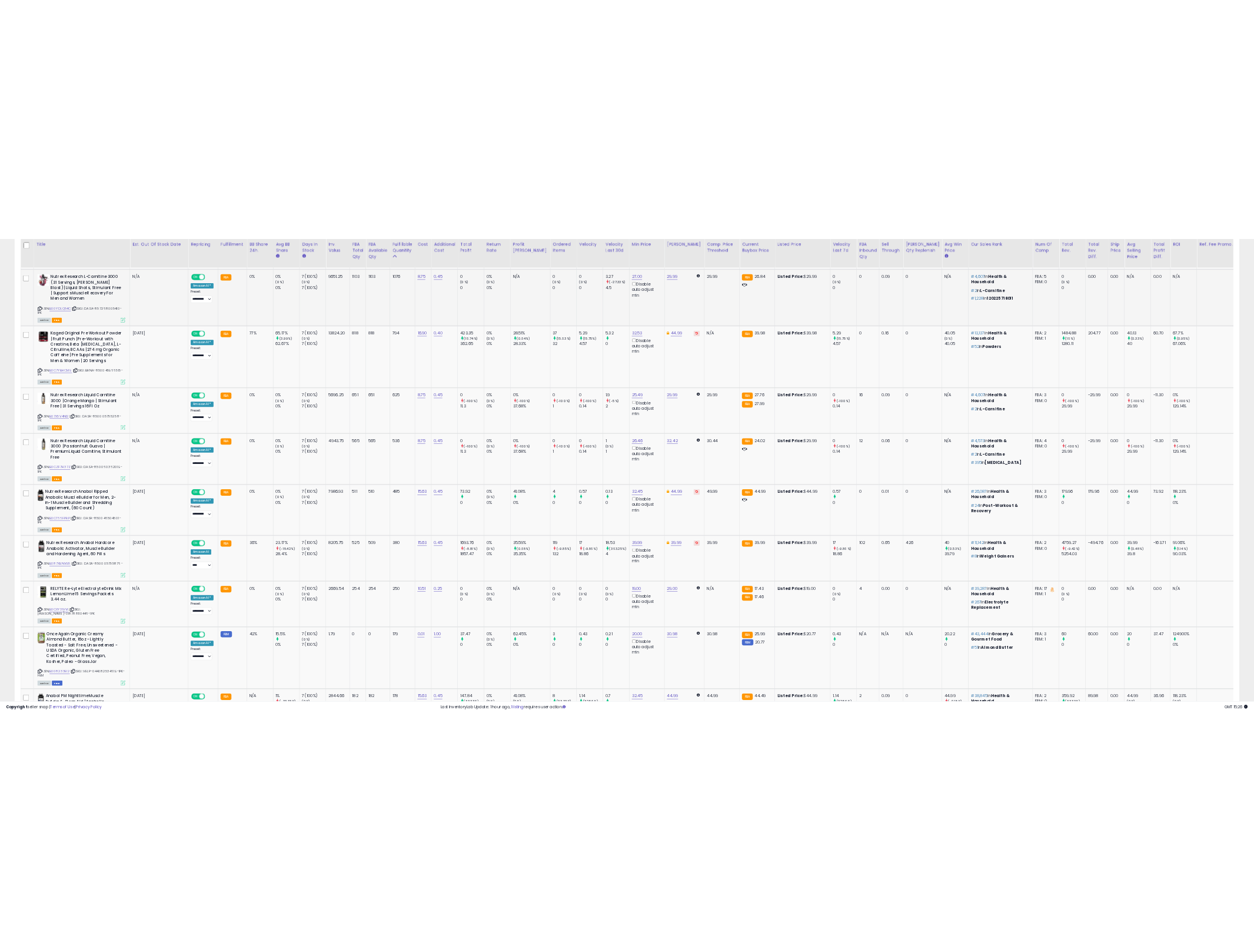
scroll to position [588500, 587892]
